Goal: Information Seeking & Learning: Learn about a topic

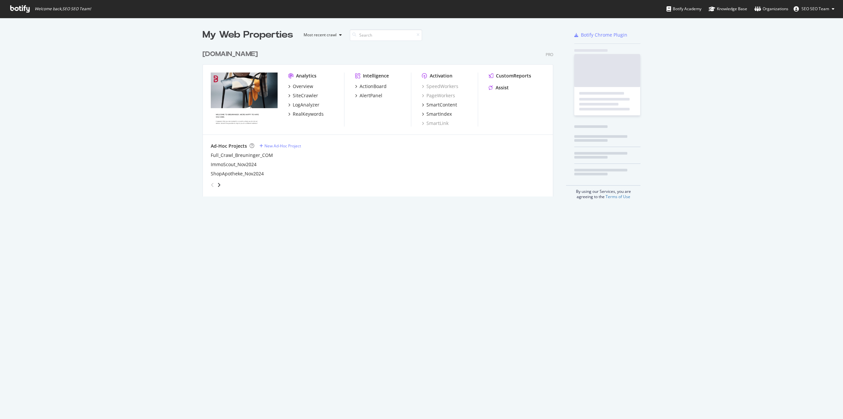
scroll to position [414, 833]
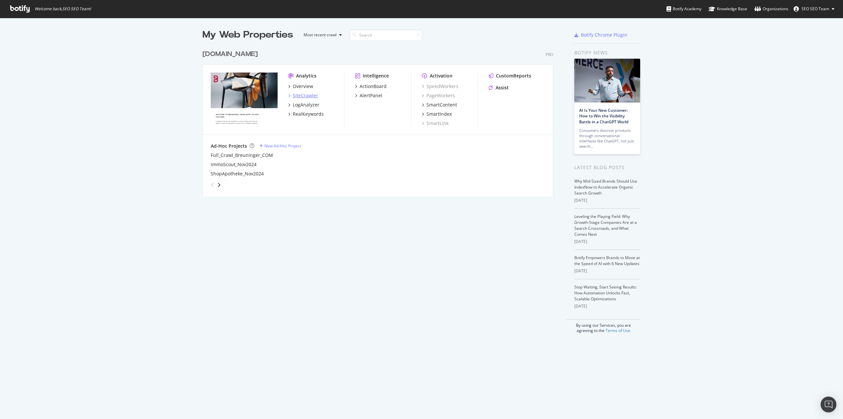
click at [302, 98] on div "SiteCrawler" at bounding box center [305, 95] width 25 height 7
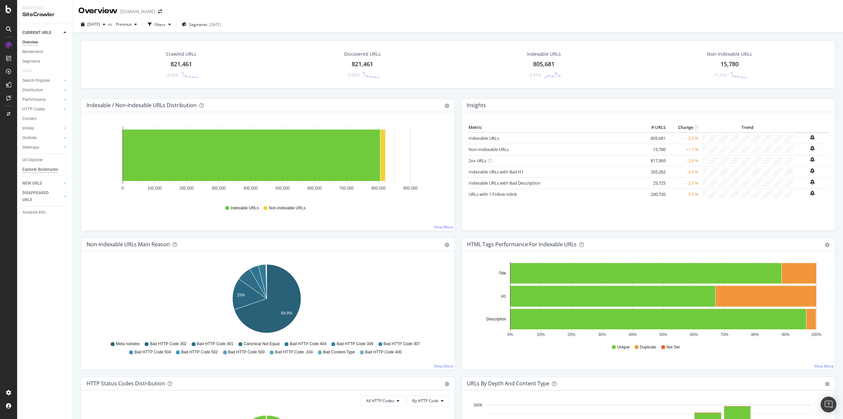
click at [34, 170] on div "Explorer Bookmarks" at bounding box center [40, 169] width 36 height 7
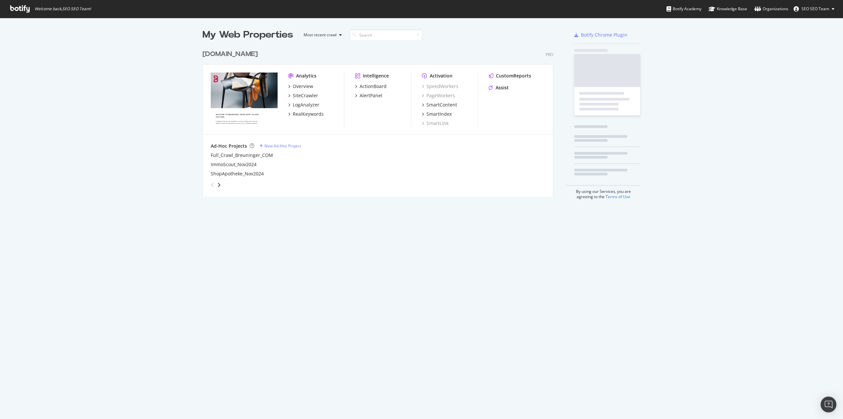
scroll to position [414, 833]
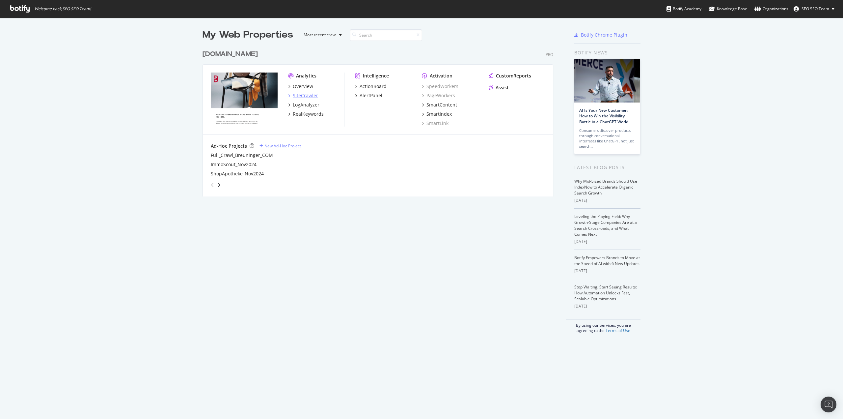
click at [304, 97] on div "SiteCrawler" at bounding box center [305, 95] width 25 height 7
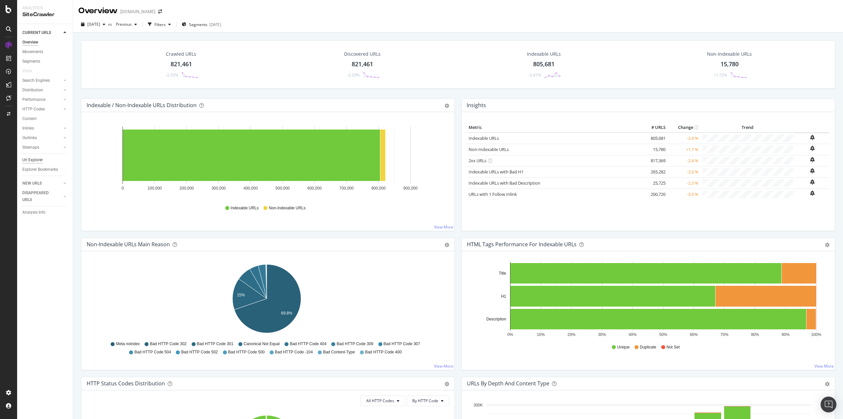
click at [28, 160] on div "Url Explorer" at bounding box center [32, 159] width 20 height 7
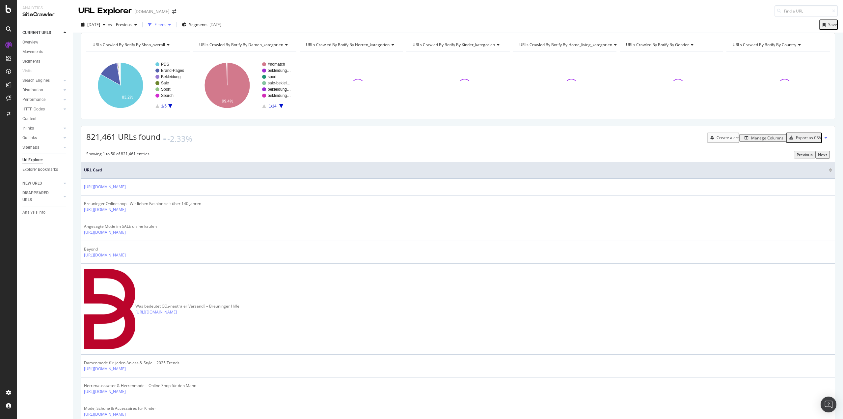
click at [166, 25] on div "Filters" at bounding box center [159, 25] width 11 height 6
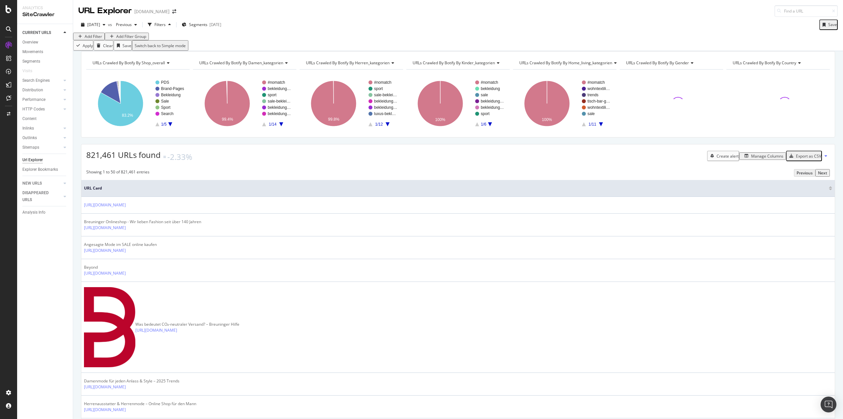
click at [97, 39] on div "Add Filter" at bounding box center [93, 37] width 17 height 6
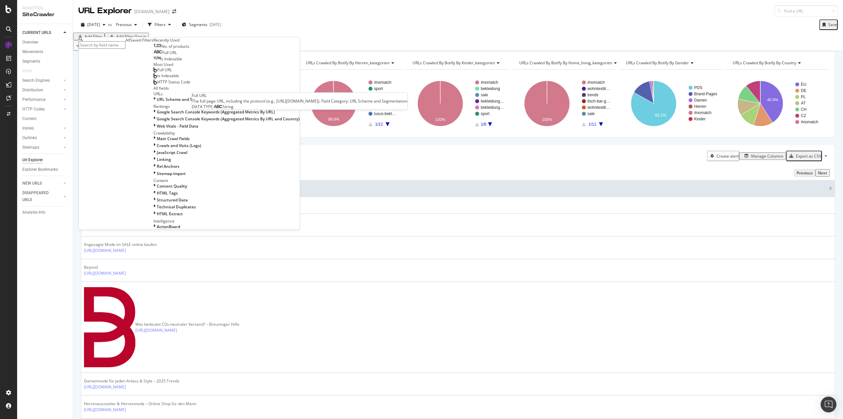
click at [171, 55] on div "Full URL" at bounding box center [164, 52] width 23 height 5
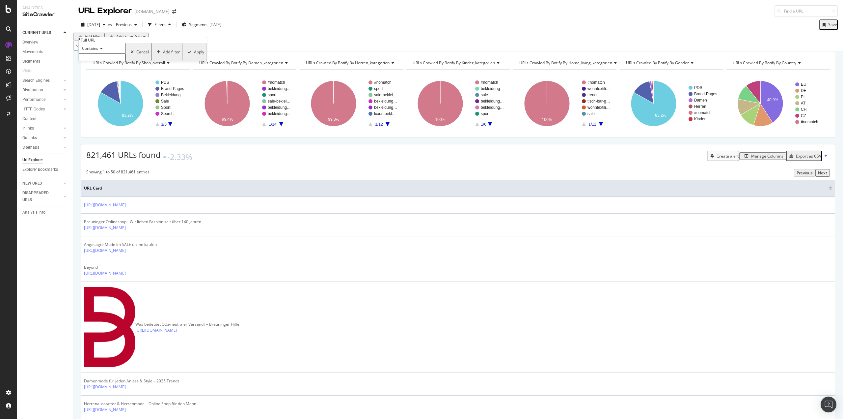
click at [94, 61] on input "text" at bounding box center [102, 57] width 47 height 8
paste input "[URL][DOMAIN_NAME]"
drag, startPoint x: 109, startPoint y: 72, endPoint x: 0, endPoint y: 80, distance: 108.9
click at [0, 80] on body "Analytics SiteCrawler CURRENT URLS Overview Movements Segments Visits Search En…" at bounding box center [421, 209] width 843 height 419
type input "de/marken/marccain/"
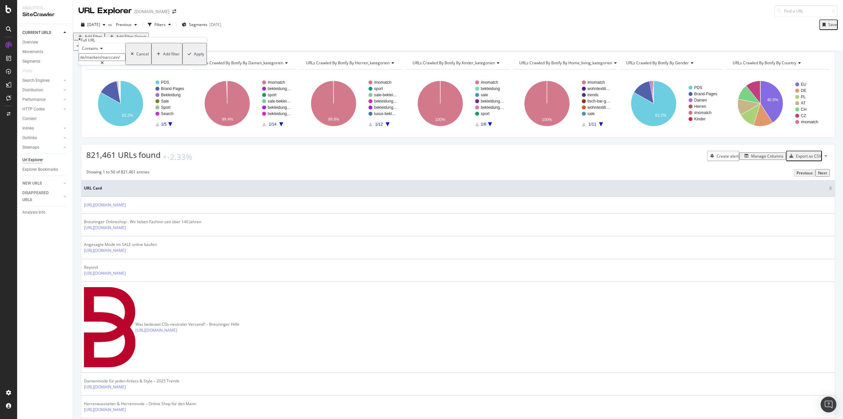
click at [194, 57] on div "Apply" at bounding box center [199, 54] width 10 height 6
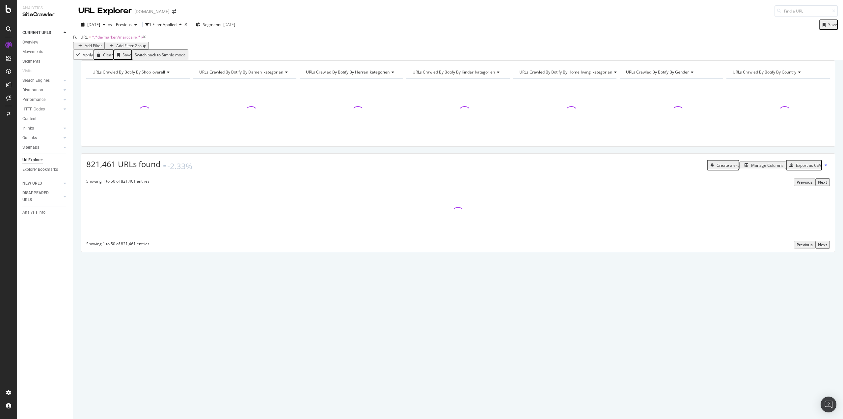
click at [102, 45] on div "Add Filter" at bounding box center [93, 46] width 17 height 6
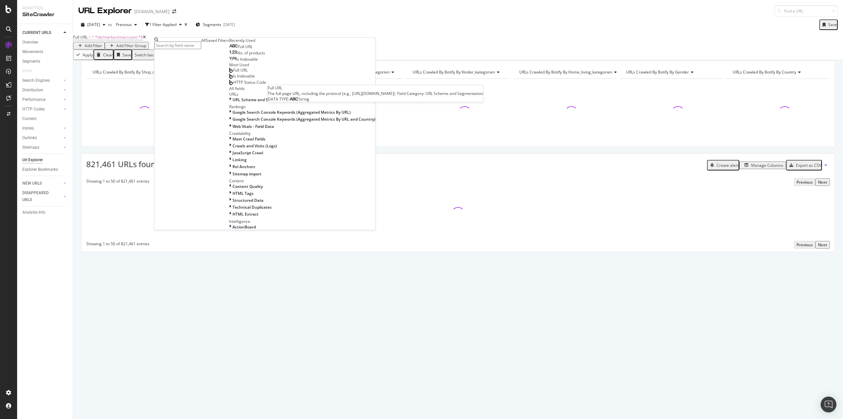
click at [229, 49] on div "Full URL" at bounding box center [240, 46] width 23 height 5
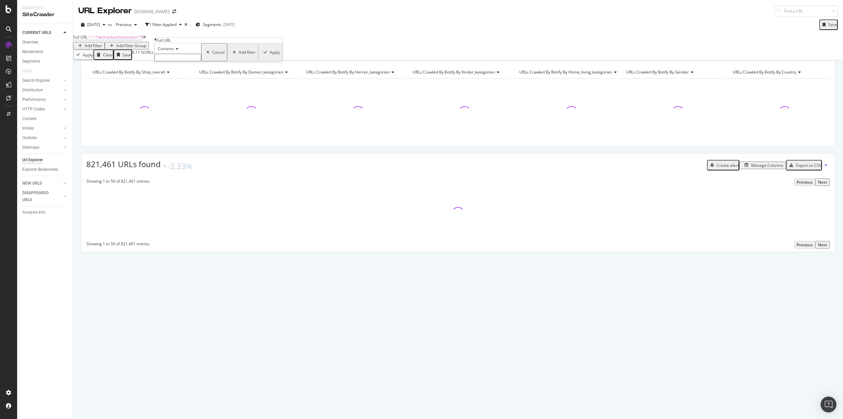
click at [180, 54] on div "Contains" at bounding box center [177, 48] width 47 height 11
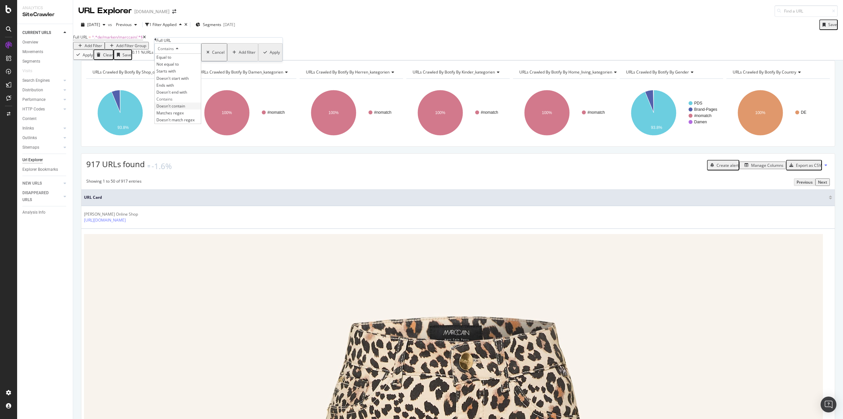
click at [185, 109] on span "Doesn't contain" at bounding box center [170, 106] width 29 height 6
click at [197, 61] on input "text" at bounding box center [177, 58] width 47 height 8
click at [204, 54] on div "button" at bounding box center [208, 52] width 8 height 4
click at [129, 40] on span "^.*de/marken/marccain/.*$" at bounding box center [117, 37] width 51 height 6
drag, startPoint x: 130, startPoint y: 76, endPoint x: 130, endPoint y: 73, distance: 3.3
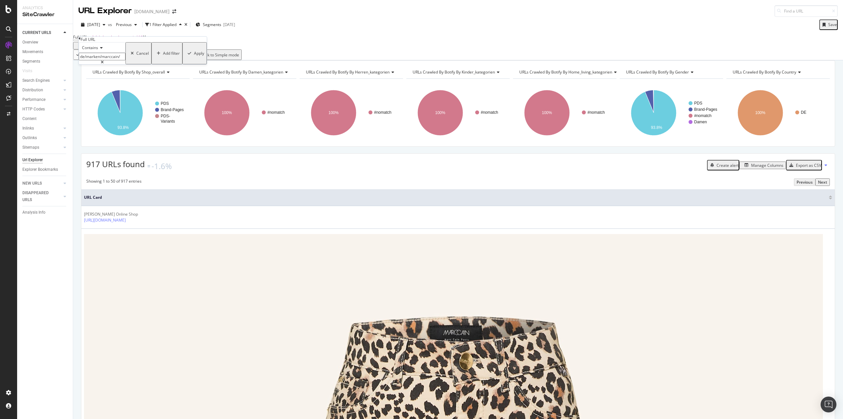
click at [129, 64] on div "Contains de/marken/marccain/ Cancel Add filter Apply" at bounding box center [143, 53] width 128 height 22
click at [125, 60] on input "de/marken/marccain/" at bounding box center [102, 57] width 47 height 8
click at [216, 60] on div "URLs Crawled By Botify By shop_overall Chart (by Value) Table Expand Export as …" at bounding box center [458, 60] width 770 height 0
click at [12, 8] on div at bounding box center [9, 9] width 16 height 8
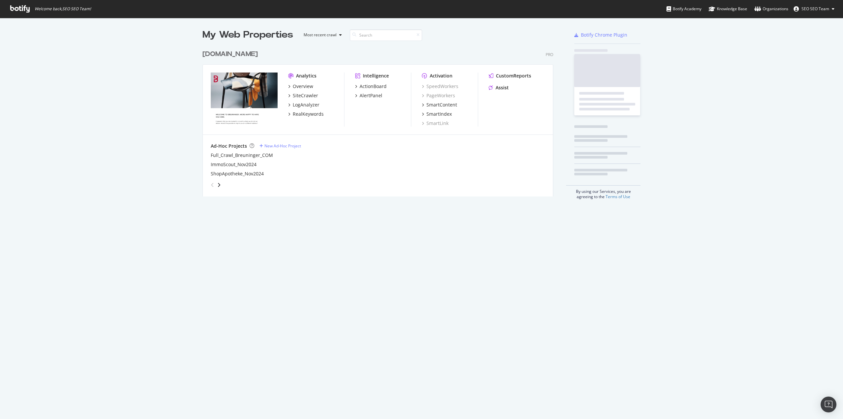
scroll to position [414, 833]
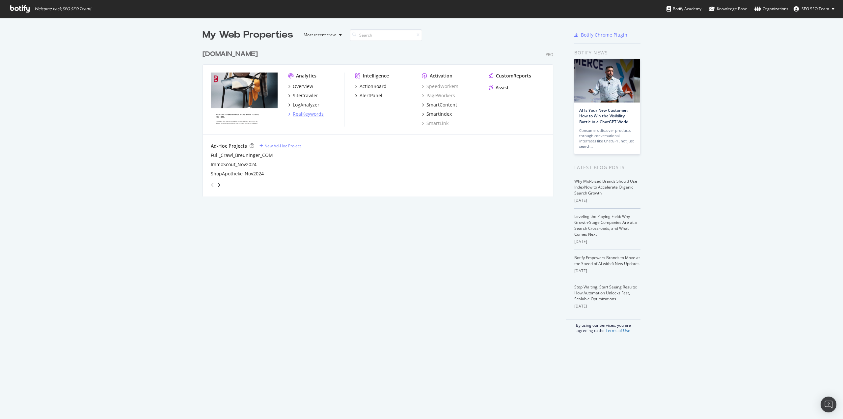
click at [309, 115] on div "RealKeywords" at bounding box center [308, 114] width 31 height 7
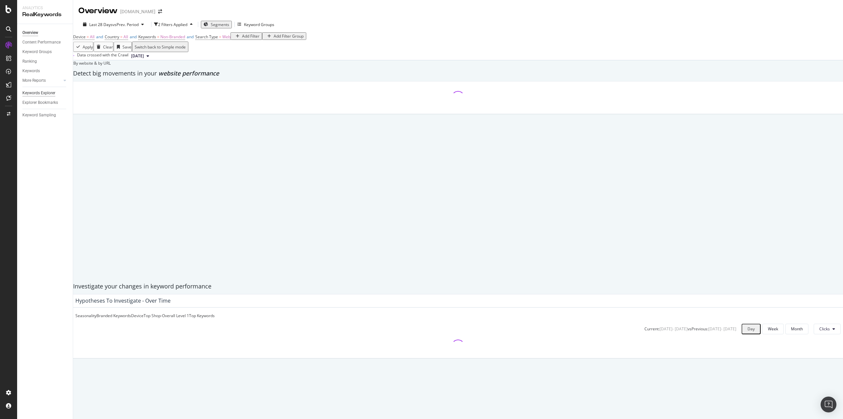
click at [42, 93] on div "Keywords Explorer" at bounding box center [38, 93] width 33 height 7
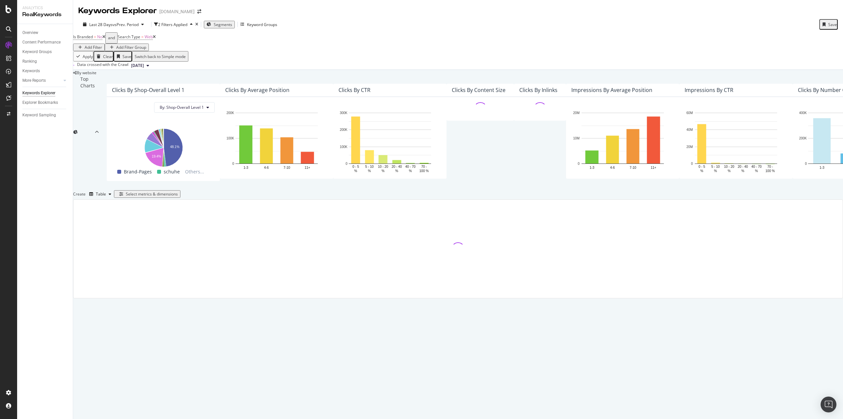
click at [102, 44] on div "Add Filter" at bounding box center [93, 47] width 17 height 6
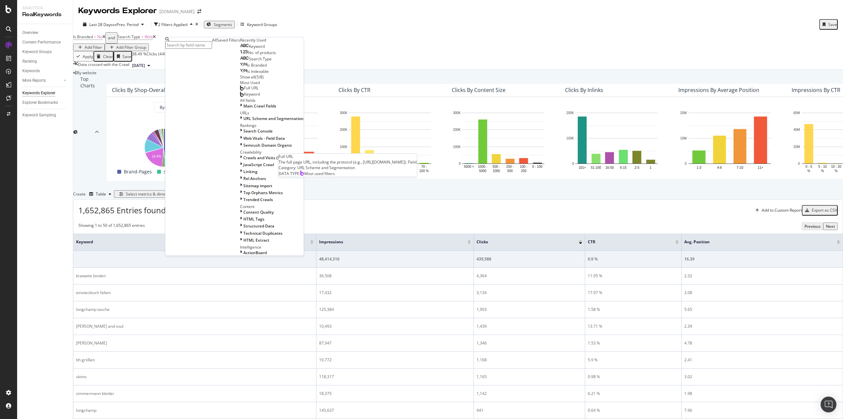
click at [240, 91] on div "Full URL" at bounding box center [249, 87] width 18 height 5
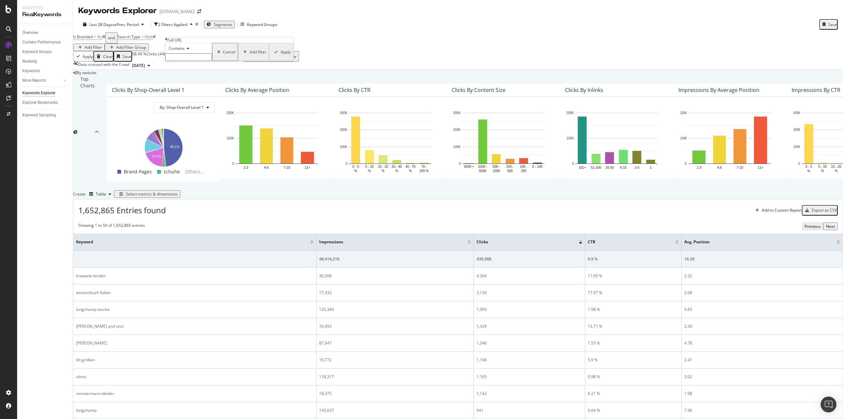
click at [189, 61] on input "text" at bounding box center [188, 57] width 47 height 8
paste input "de/marken/marccain/"
type input "de/marken/marccain/"
click at [281, 57] on div "Apply" at bounding box center [286, 54] width 10 height 6
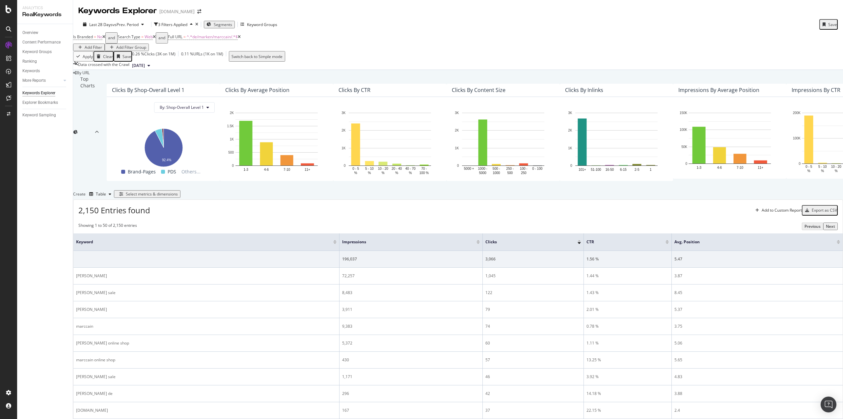
click at [178, 197] on div "Select metrics & dimensions" at bounding box center [147, 194] width 61 height 6
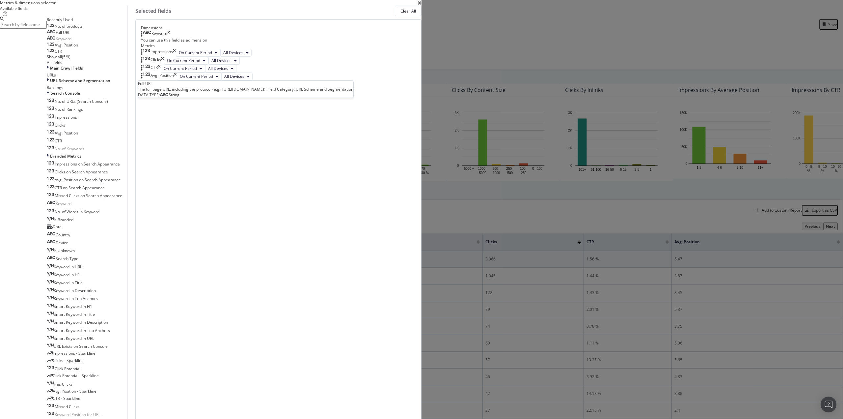
click at [70, 35] on div "Full URL" at bounding box center [58, 32] width 23 height 5
click at [83, 29] on span "No. of products" at bounding box center [69, 26] width 28 height 6
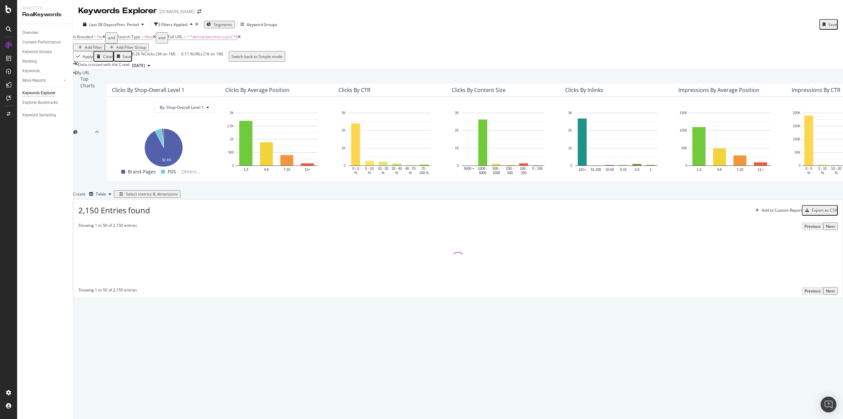
click at [78, 165] on div "By URL Top Charts Clicks By Shop-Overall Level 1 By: Shop-Overall Level 1 Hold …" at bounding box center [458, 184] width 770 height 228
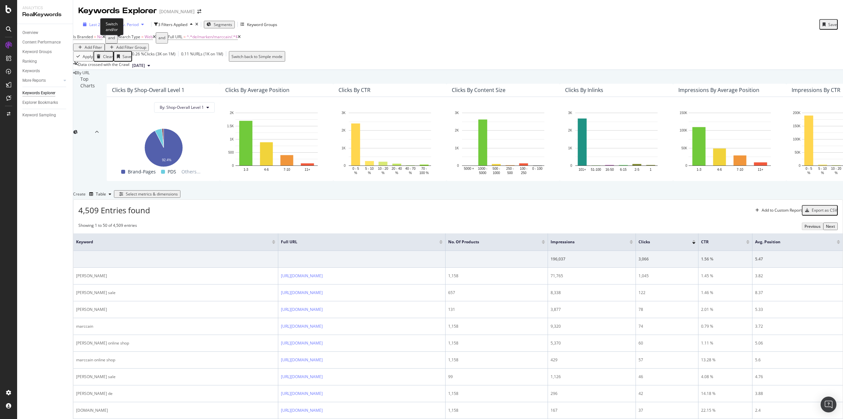
click at [114, 23] on span "vs Prev. Period" at bounding box center [126, 25] width 26 height 6
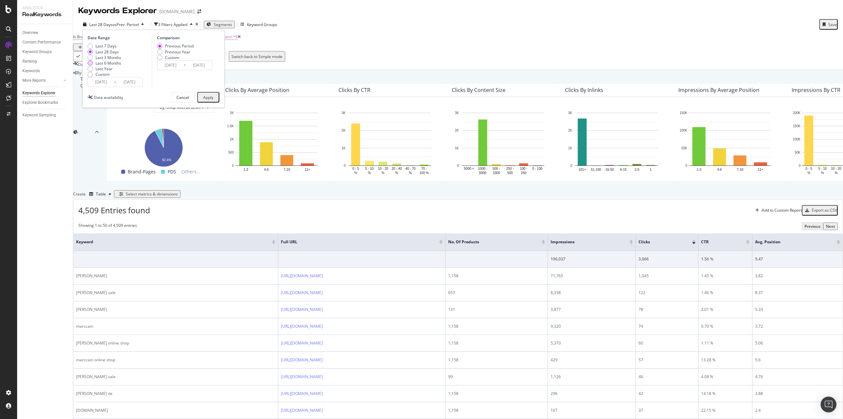
click at [88, 66] on div "Last 6 Months" at bounding box center [105, 63] width 34 height 6
type input "[DATE]"
click at [205, 107] on div "Date Range Last 7 Days Last 28 Days Last 3 Months Last 6 Months Last Year Custo…" at bounding box center [153, 69] width 142 height 78
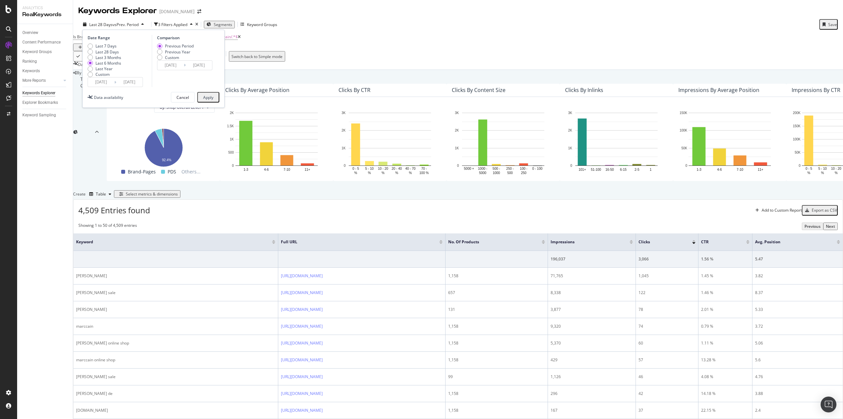
click at [206, 100] on div "Apply" at bounding box center [208, 98] width 10 height 6
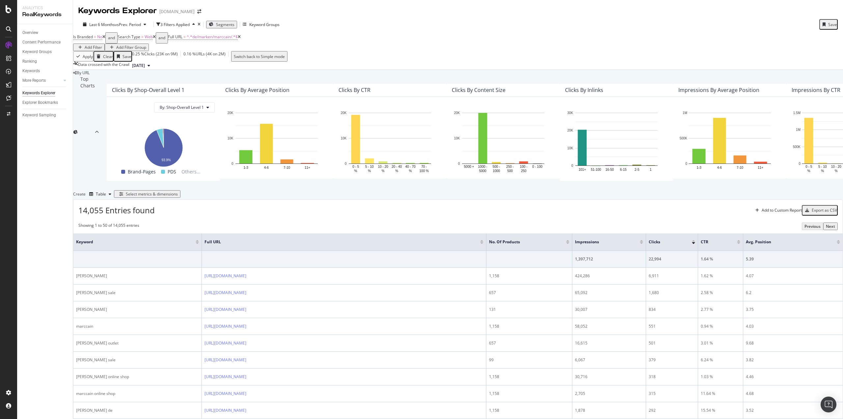
click at [812, 213] on div "Export as CSV" at bounding box center [824, 210] width 25 height 6
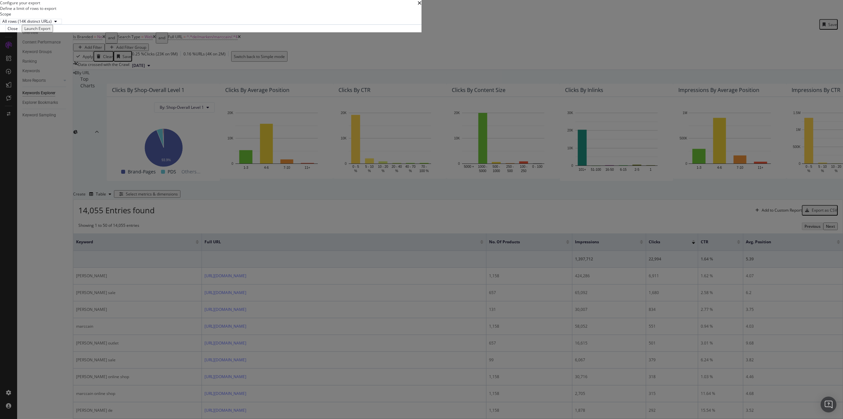
click at [50, 31] on div "Launch Export" at bounding box center [37, 29] width 26 height 6
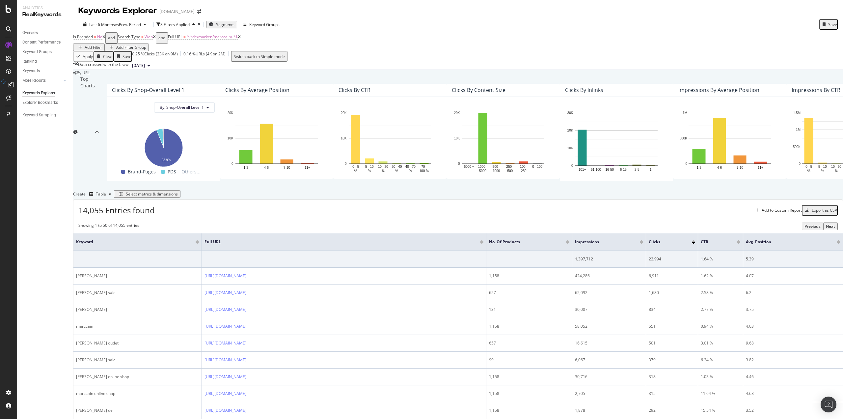
click at [382, 199] on div "Create Table Select metrics & dimensions" at bounding box center [458, 194] width 770 height 11
click at [178, 197] on div "Select metrics & dimensions" at bounding box center [152, 194] width 52 height 6
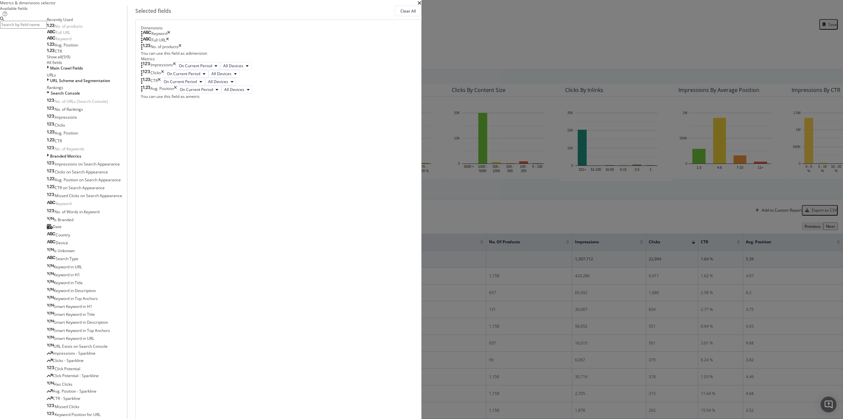
click at [47, 28] on input "modal" at bounding box center [23, 25] width 47 height 8
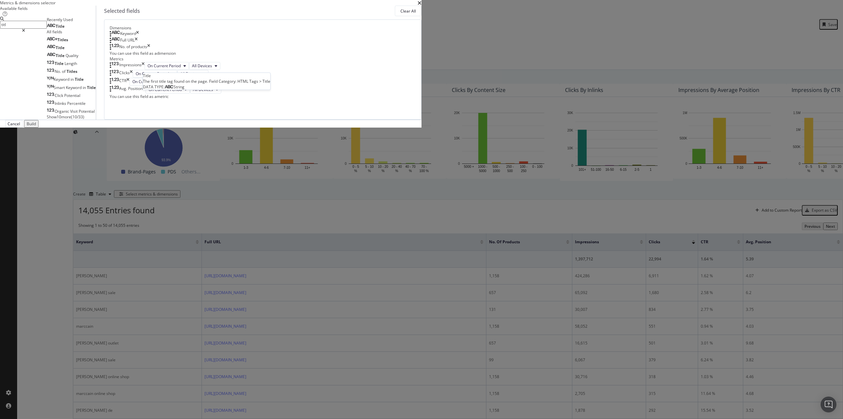
type input "titl"
click at [65, 29] on div "Title" at bounding box center [56, 26] width 18 height 5
click at [36, 126] on div "Build" at bounding box center [31, 124] width 9 height 6
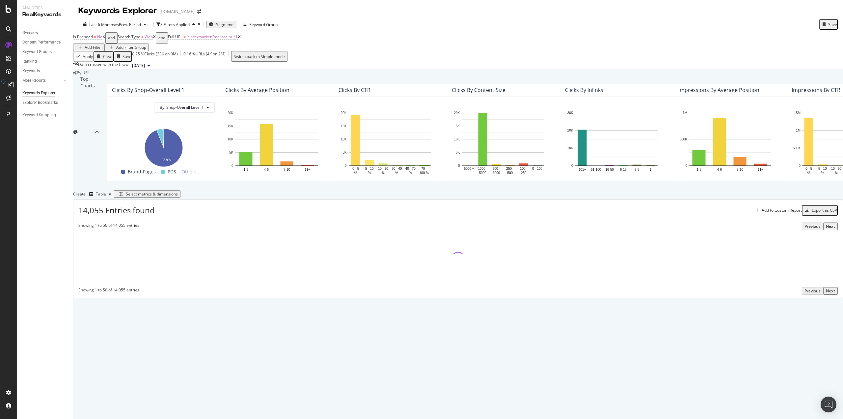
click at [348, 233] on div "Top Charts Clicks By Shop-Overall Level 1 By: Shop-Overall Level 1 Hold CTRL wh…" at bounding box center [458, 187] width 770 height 222
click at [410, 232] on div "Top Charts Clicks By Shop-Overall Level 1 By: Shop-Overall Level 1 Hold CTRL wh…" at bounding box center [458, 187] width 770 height 222
click at [102, 44] on div "Add Filter" at bounding box center [93, 47] width 17 height 6
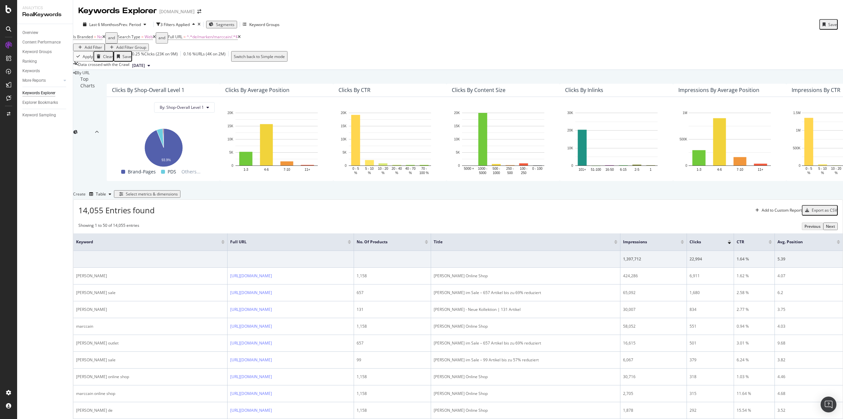
click at [178, 197] on div "Select metrics & dimensions" at bounding box center [152, 194] width 52 height 6
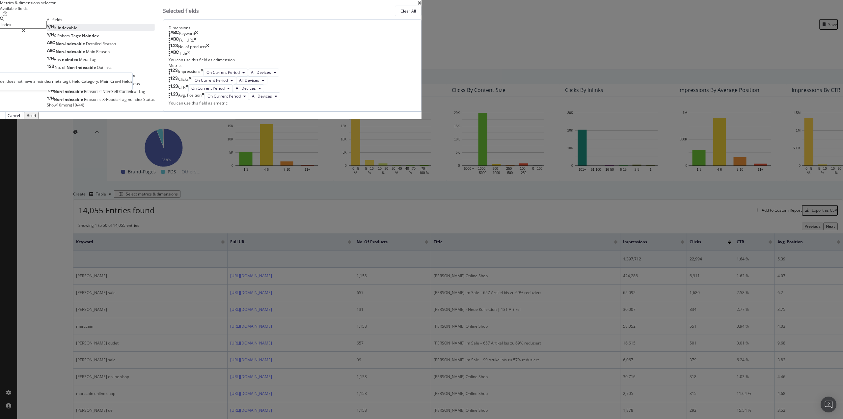
type input "index"
click at [77, 31] on span "Indexable" at bounding box center [68, 28] width 20 height 6
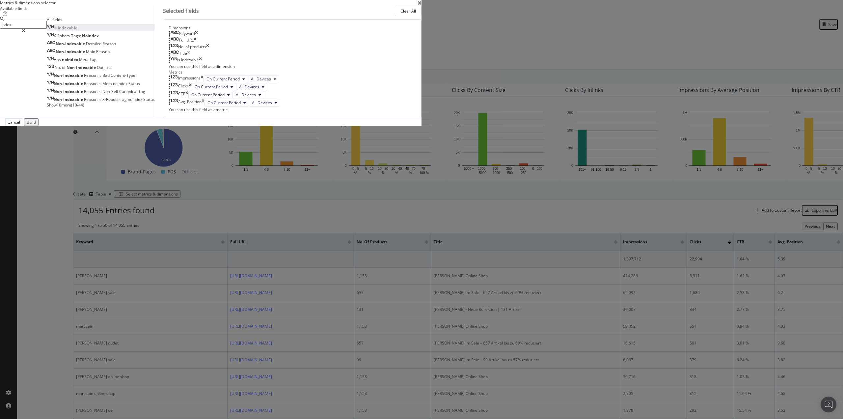
click at [36, 125] on div "Build" at bounding box center [31, 122] width 9 height 6
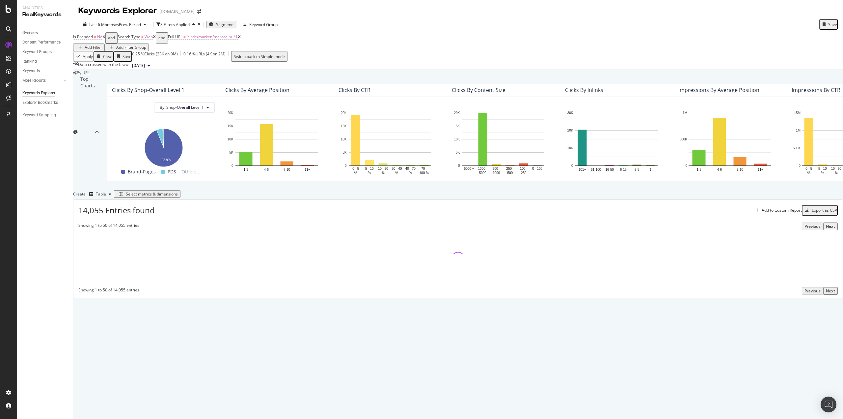
click at [235, 231] on div "Top Charts Clicks By Shop-Overall Level 1 By: Shop-Overall Level 1 Hold CTRL wh…" at bounding box center [458, 187] width 770 height 222
click at [232, 232] on div "Top Charts Clicks By Shop-Overall Level 1 By: Shop-Overall Level 1 Hold CTRL wh…" at bounding box center [458, 187] width 770 height 222
drag, startPoint x: 232, startPoint y: 232, endPoint x: 82, endPoint y: 229, distance: 149.9
click at [82, 229] on div "By URL Top Charts Clicks By Shop-Overall Level 1 By: Shop-Overall Level 1 Hold …" at bounding box center [458, 184] width 770 height 228
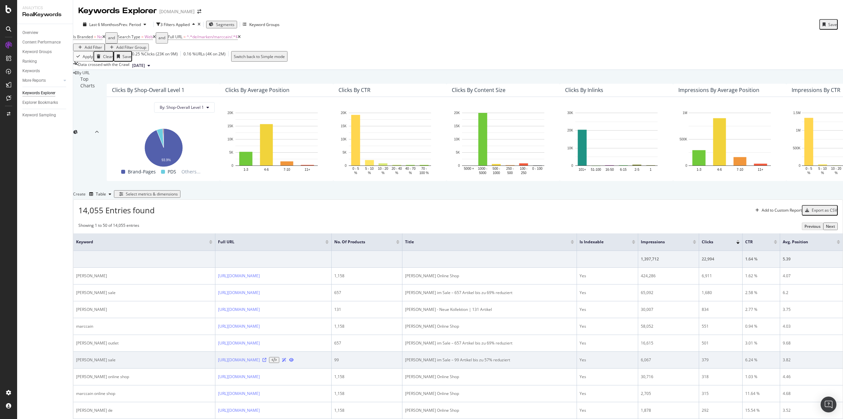
scroll to position [165, 0]
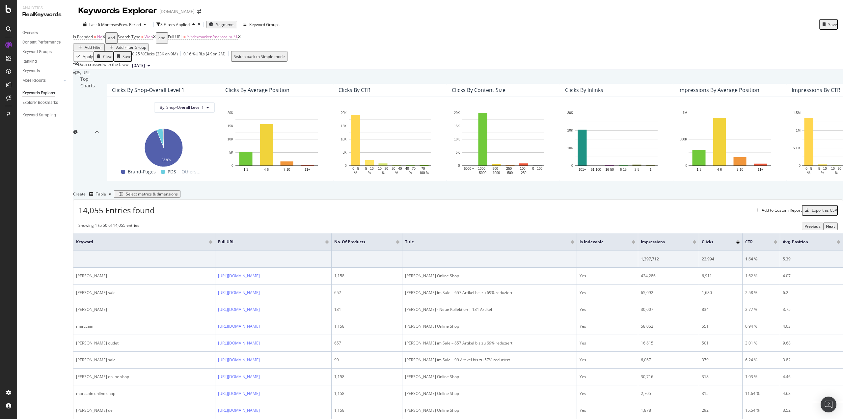
click at [812, 207] on div "Export as CSV" at bounding box center [824, 210] width 25 height 6
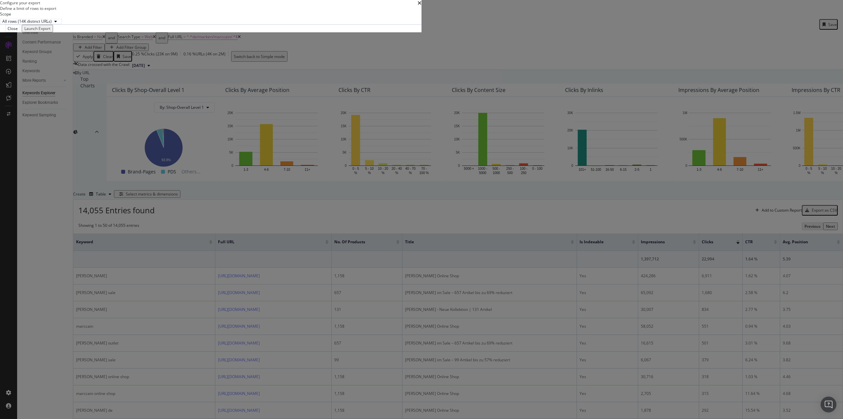
click at [50, 31] on div "Launch Export" at bounding box center [37, 29] width 26 height 6
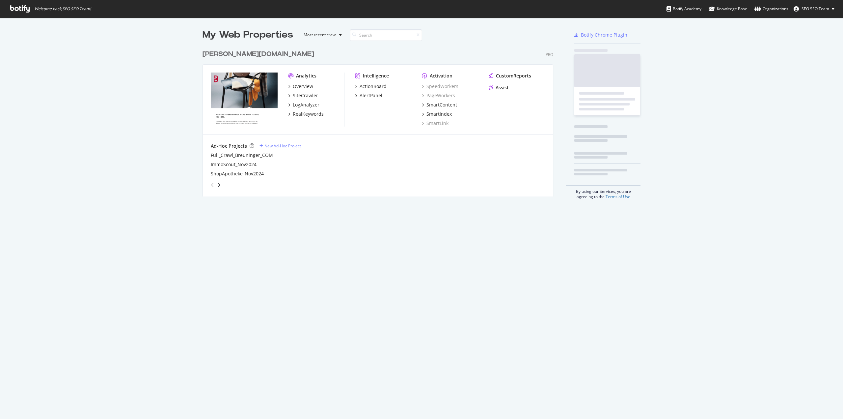
scroll to position [414, 833]
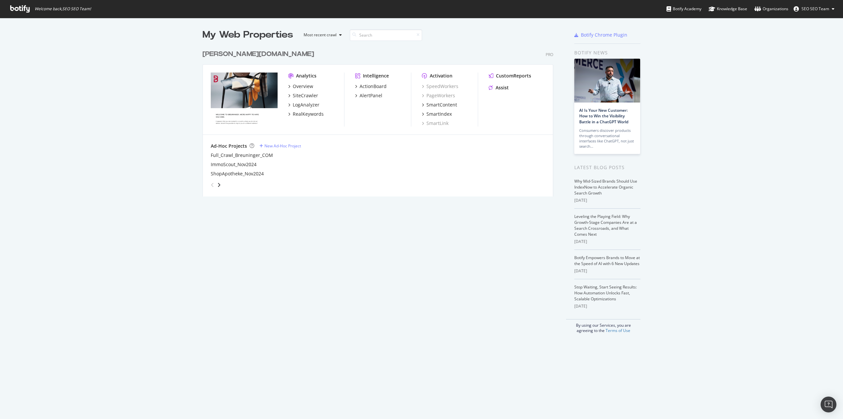
click at [220, 184] on div "grid" at bounding box center [376, 183] width 337 height 13
click at [218, 184] on div "angle-right" at bounding box center [219, 184] width 5 height 7
click at [208, 185] on div "angle-left" at bounding box center [212, 184] width 9 height 11
click at [218, 184] on icon "angle-right" at bounding box center [218, 184] width 3 height 5
click at [208, 184] on div "angle-left" at bounding box center [212, 184] width 9 height 11
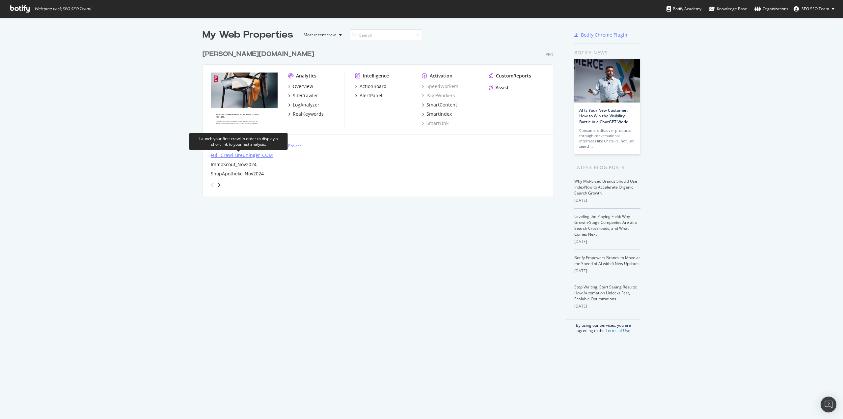
click at [249, 154] on div "Full_Crawl_Breuninger_COM" at bounding box center [242, 155] width 62 height 7
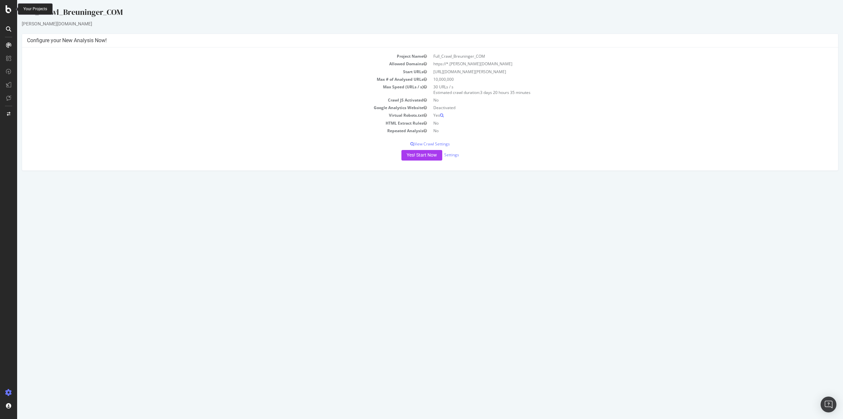
click at [4, 9] on div at bounding box center [9, 9] width 16 height 8
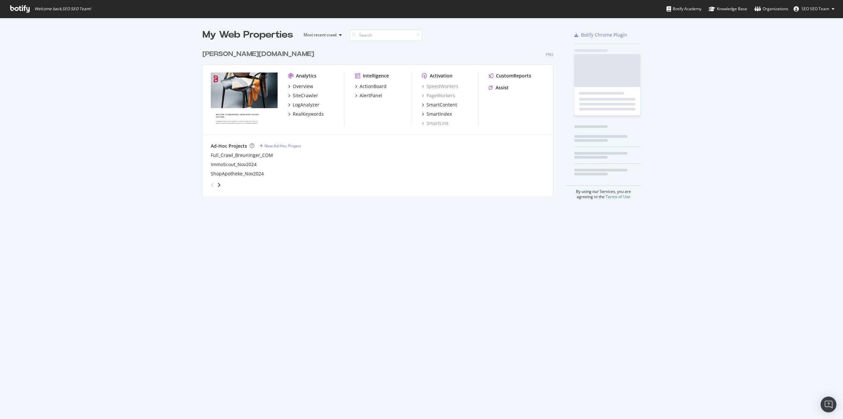
scroll to position [414, 833]
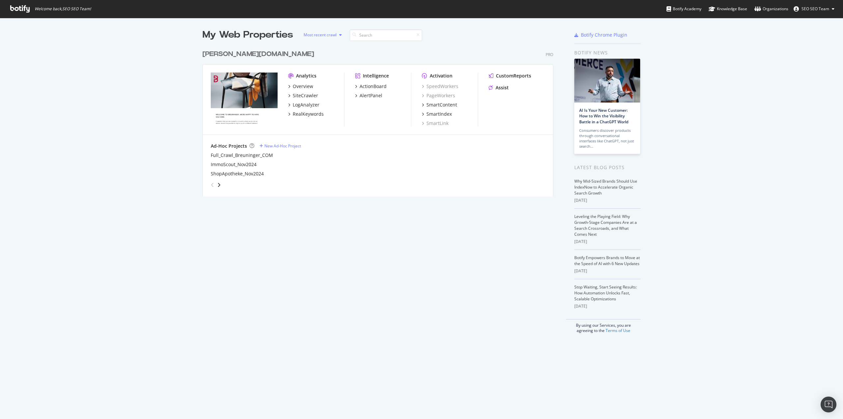
click at [334, 33] on div "Most recent crawl" at bounding box center [320, 35] width 33 height 4
click at [306, 98] on div "SiteCrawler" at bounding box center [305, 95] width 25 height 7
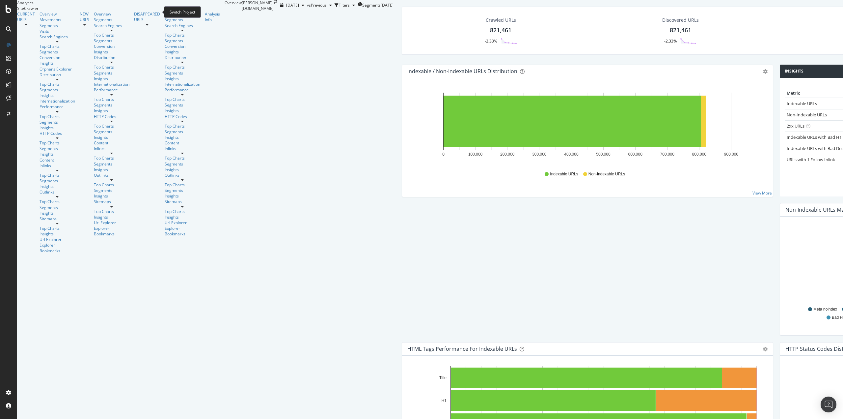
click at [274, 4] on icon "arrow-right-arrow-left" at bounding box center [276, 2] width 4 height 4
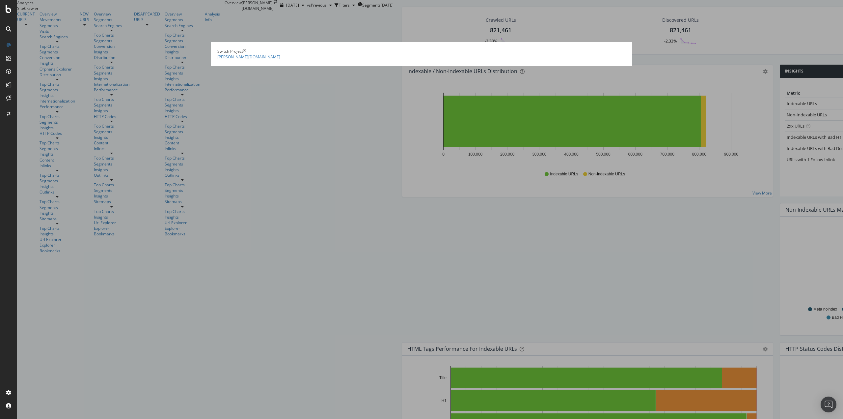
click at [229, 54] on summary "[DOMAIN_NAME]" at bounding box center [421, 57] width 408 height 6
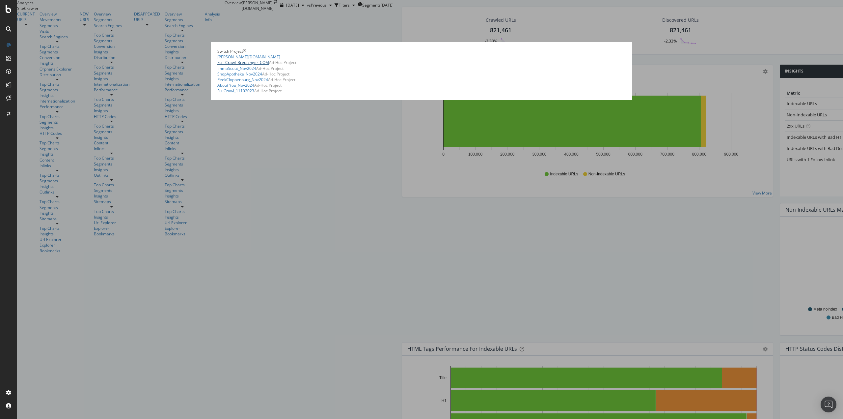
click at [269, 60] on link "Full_Crawl_Breuninger_COM" at bounding box center [243, 63] width 52 height 6
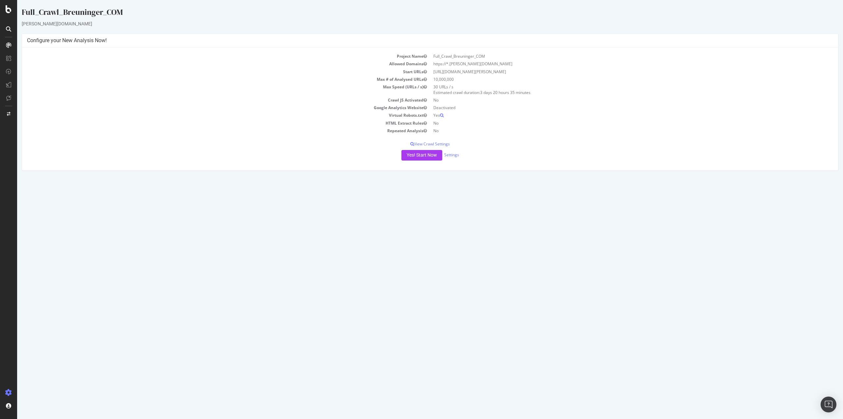
click at [11, 30] on icon at bounding box center [8, 28] width 5 height 5
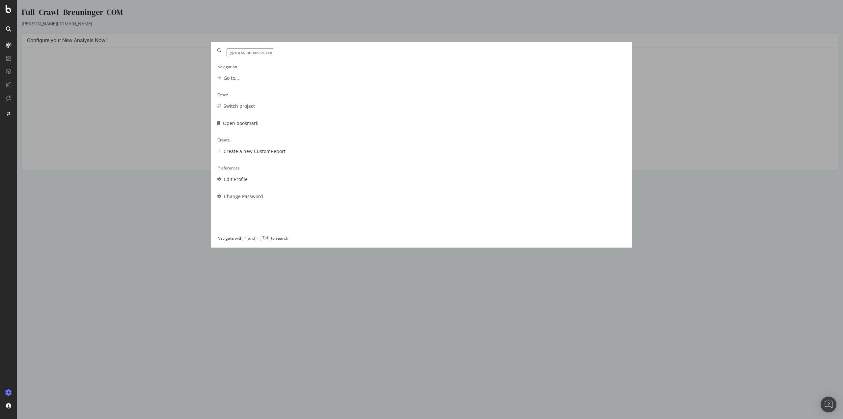
click at [103, 61] on div "Navigation Go to... Other Switch project Open bookmark Create Create a new Cust…" at bounding box center [421, 209] width 843 height 419
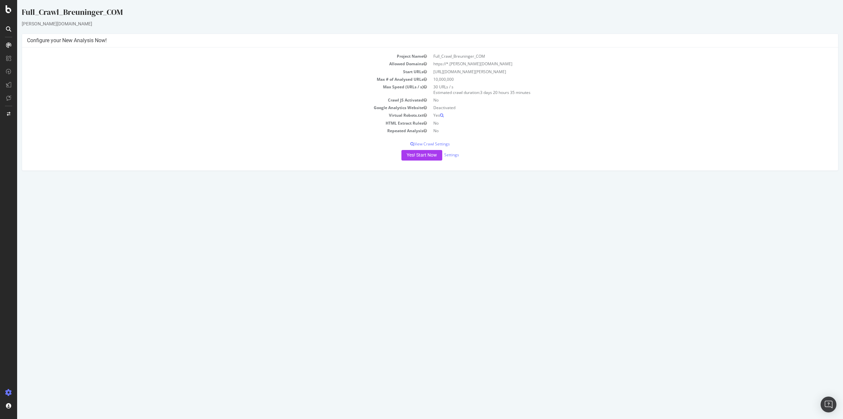
click at [8, 32] on div at bounding box center [8, 29] width 11 height 11
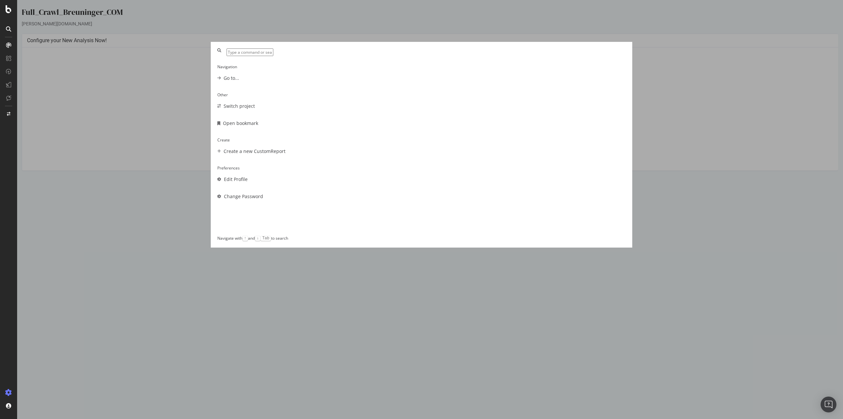
click at [118, 94] on div "Navigation Go to... Other Switch project Open bookmark Create Create a new Cust…" at bounding box center [421, 209] width 843 height 419
